Goal: Task Accomplishment & Management: Manage account settings

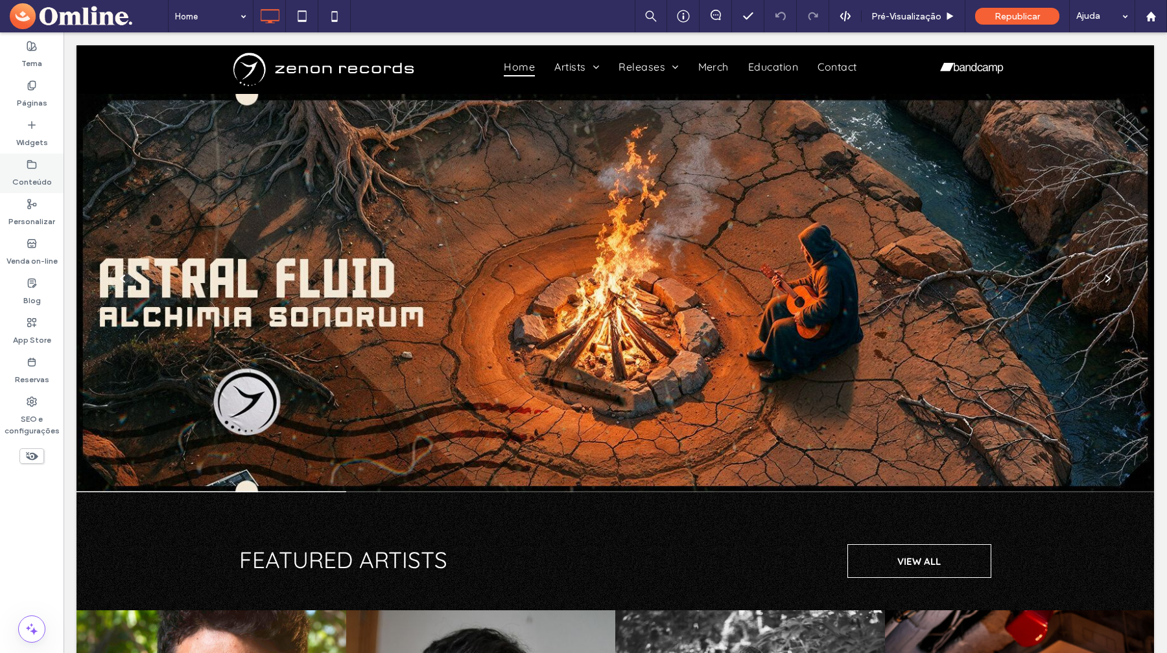
click at [37, 176] on label "Conteúdo" at bounding box center [32, 179] width 40 height 18
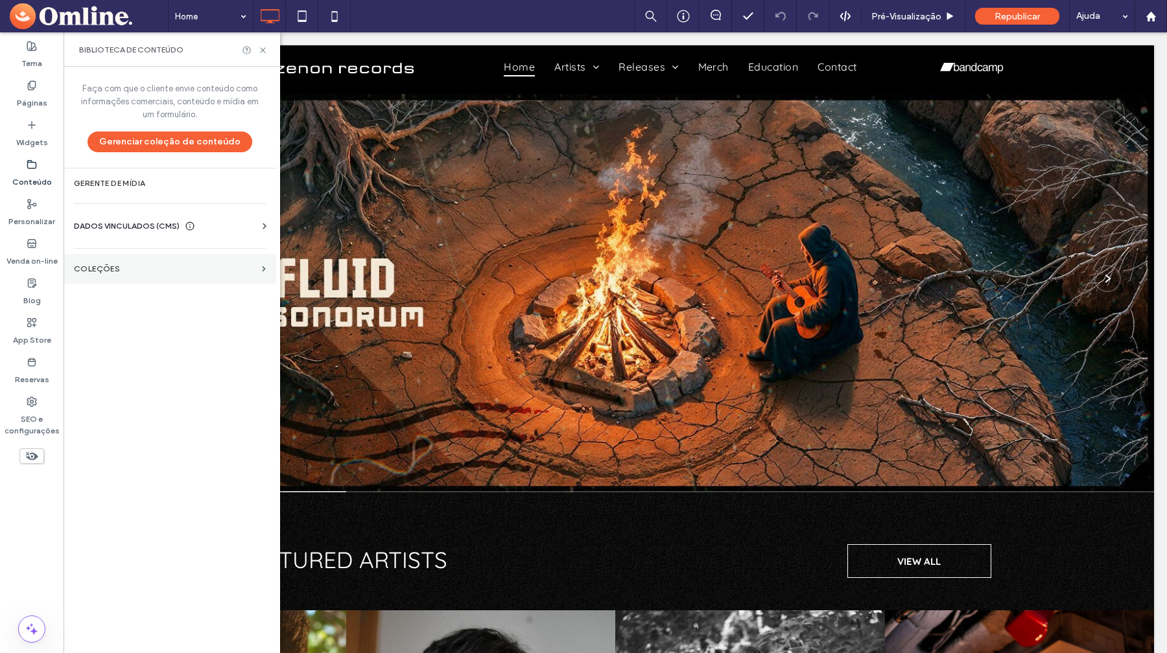
click at [100, 258] on section "COLEÇÕES" at bounding box center [170, 269] width 213 height 30
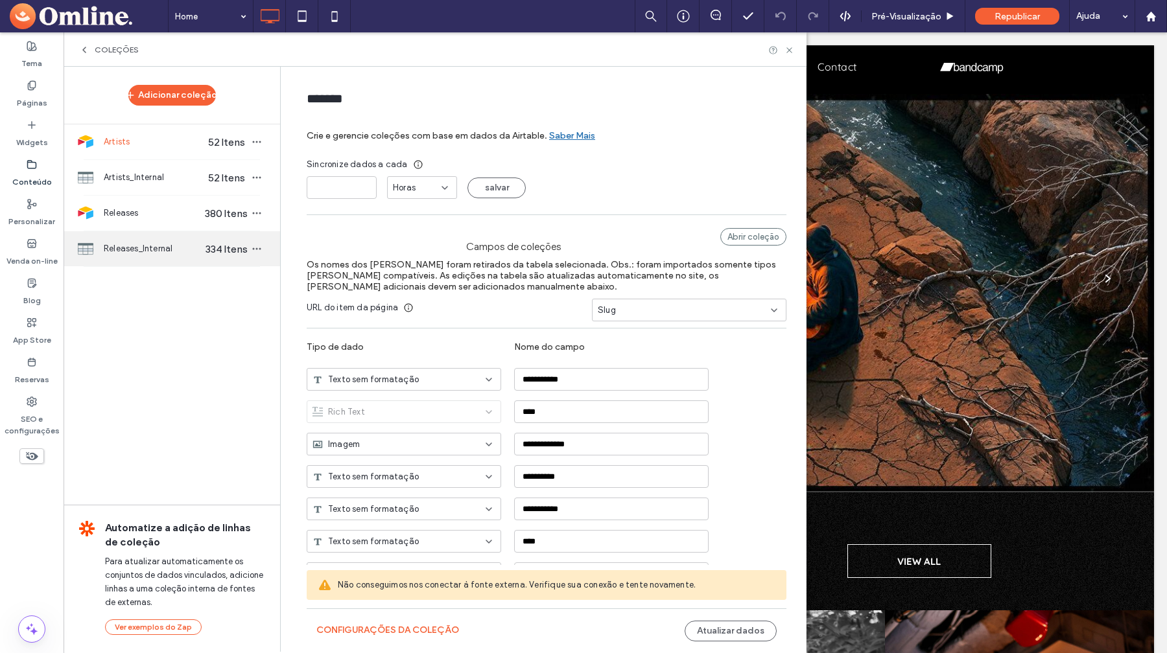
click at [126, 250] on span "Releases_Internal" at bounding box center [154, 248] width 100 height 13
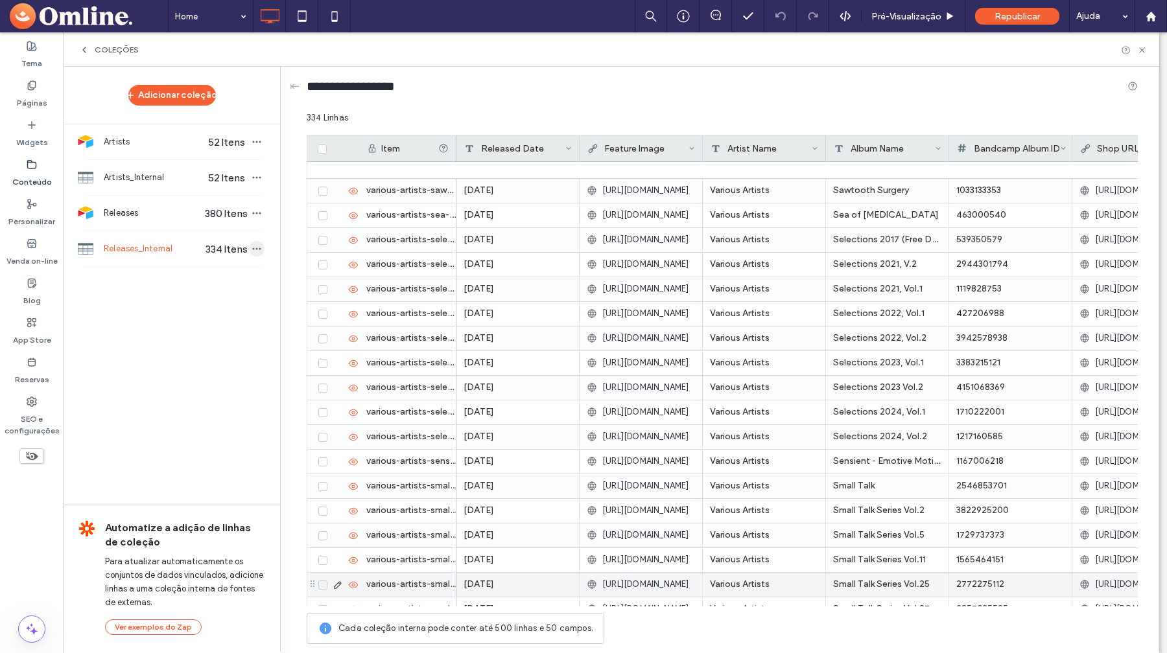
scroll to position [7148, 0]
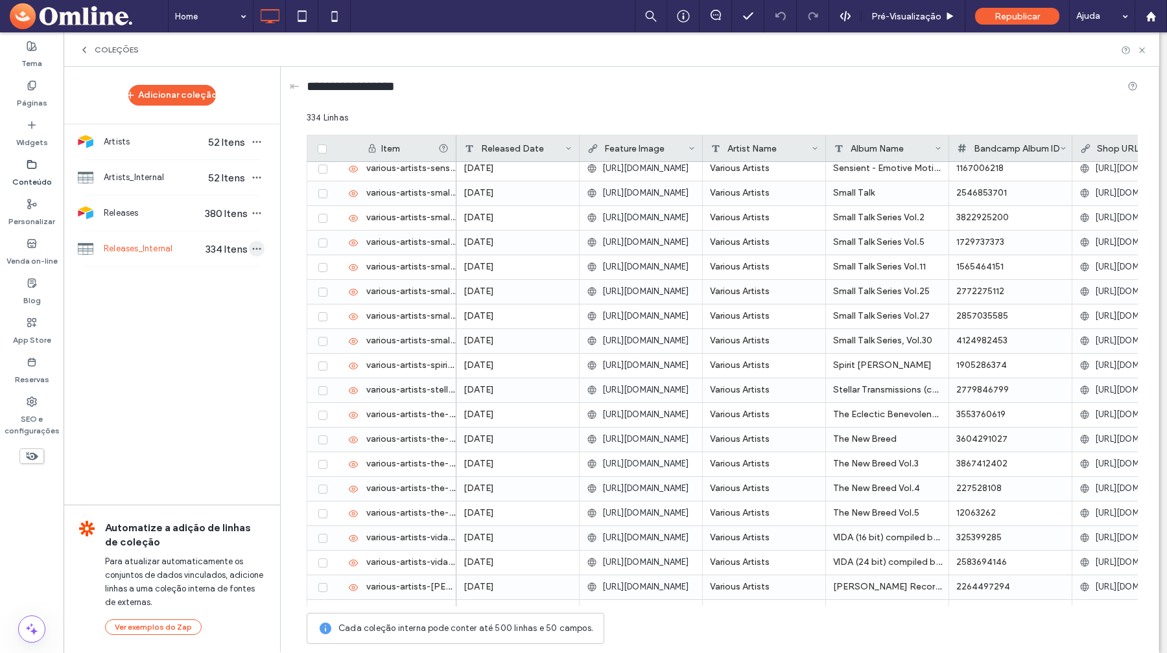
click at [252, 244] on icon "button" at bounding box center [256, 249] width 10 height 10
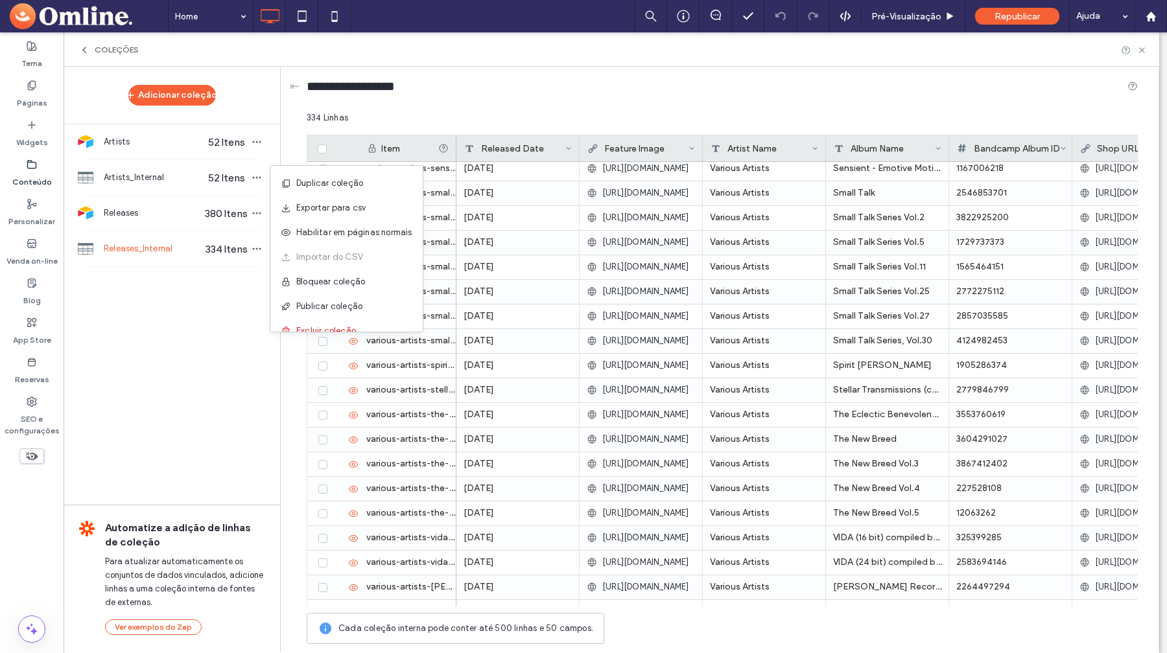
click at [237, 298] on div "Adicionar coleção Artists 52 Itens Artists_Internal 52 Itens Releases 380 Itens…" at bounding box center [172, 359] width 216 height 584
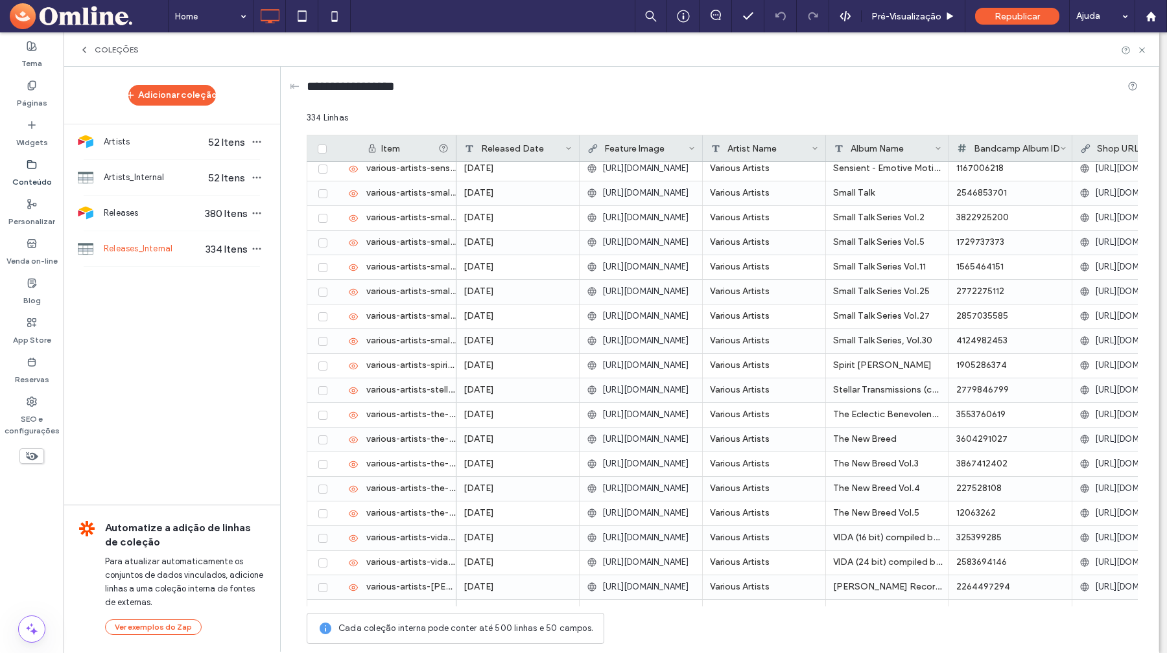
scroll to position [7806, 0]
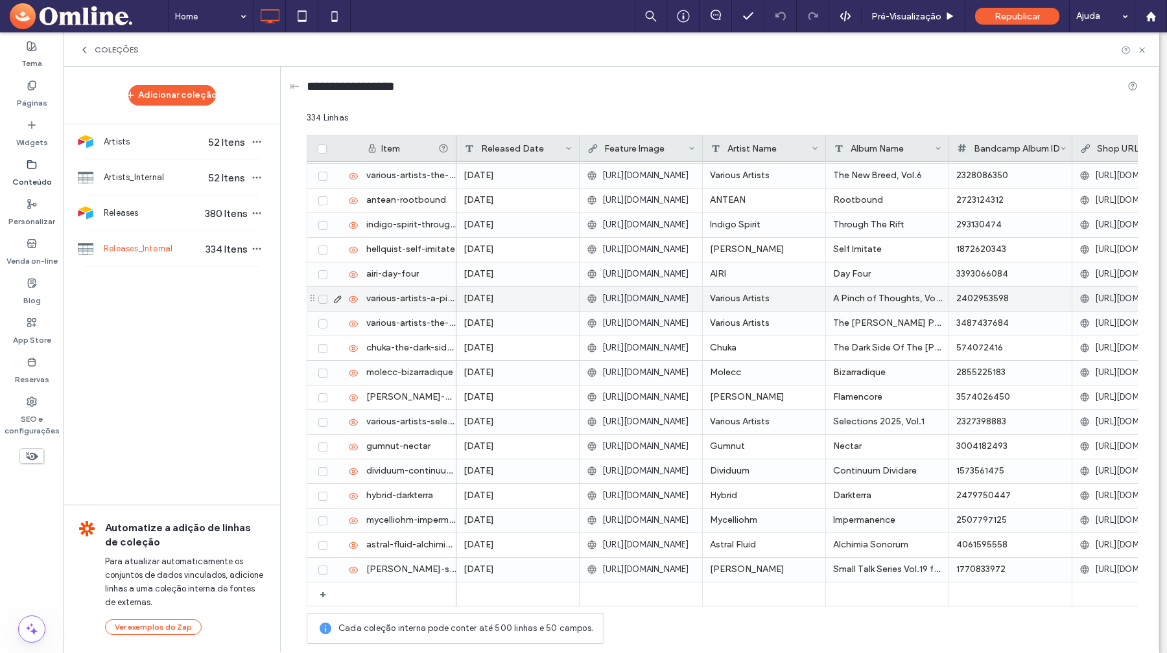
click at [387, 303] on div "various-artists-a-pinch-of-thoughts-vol-3" at bounding box center [407, 299] width 97 height 24
